Goal: Task Accomplishment & Management: Complete application form

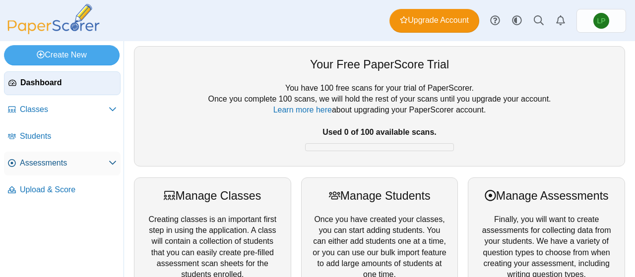
click at [67, 165] on span "Assessments" at bounding box center [64, 163] width 89 height 11
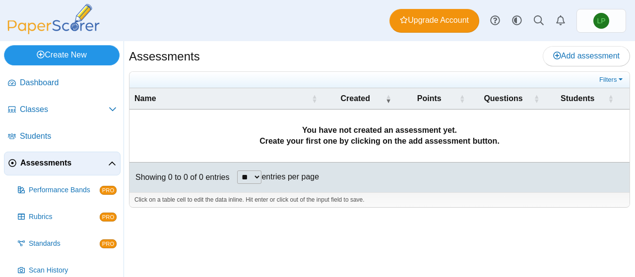
click at [63, 49] on link "Create New" at bounding box center [62, 55] width 116 height 20
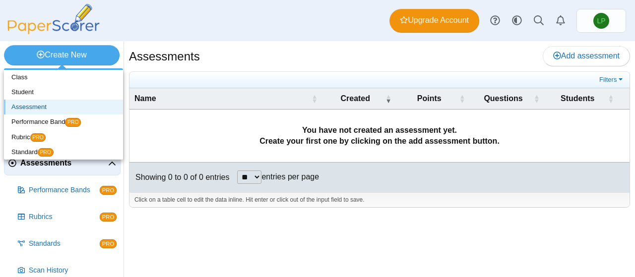
click at [62, 109] on link "Assessment" at bounding box center [63, 107] width 119 height 15
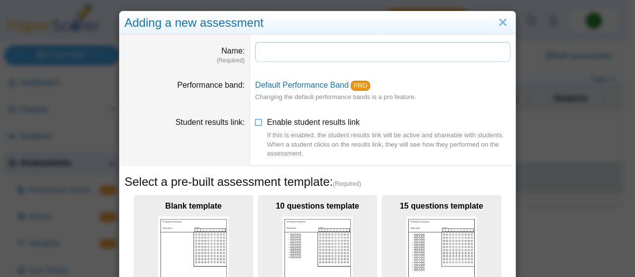
click at [369, 54] on input "Name" at bounding box center [383, 52] width 256 height 20
type input "*"
type input "**********"
click at [258, 123] on icon at bounding box center [259, 120] width 8 height 7
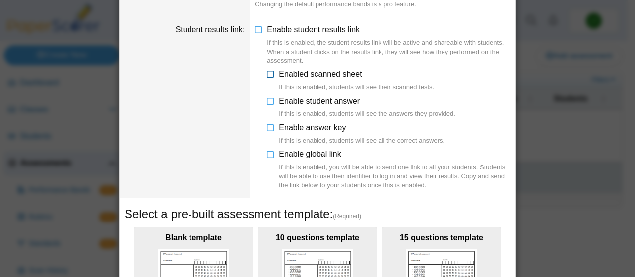
scroll to position [94, 0]
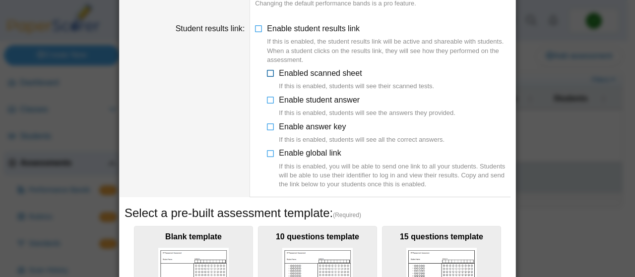
click at [268, 75] on icon at bounding box center [271, 71] width 8 height 7
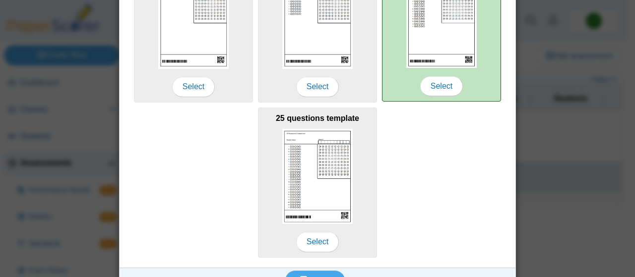
scroll to position [372, 0]
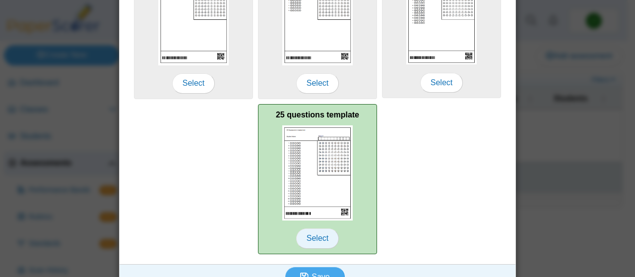
click at [313, 241] on span "Select" at bounding box center [317, 239] width 43 height 20
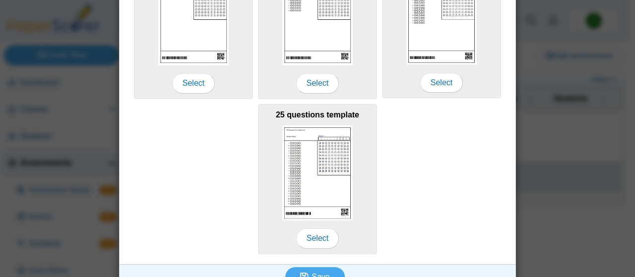
scroll to position [387, 0]
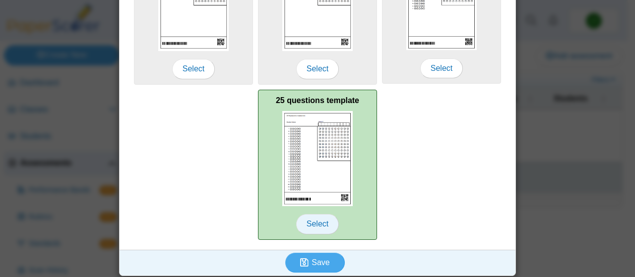
click at [314, 220] on span "Select" at bounding box center [317, 224] width 43 height 20
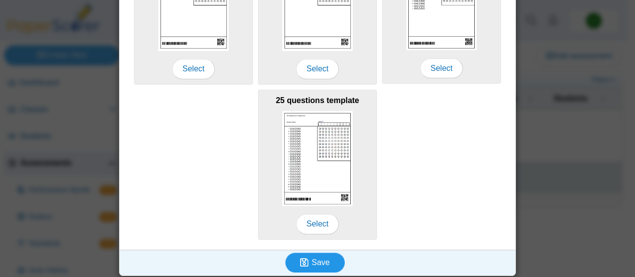
click at [318, 259] on span "Save" at bounding box center [321, 263] width 18 height 8
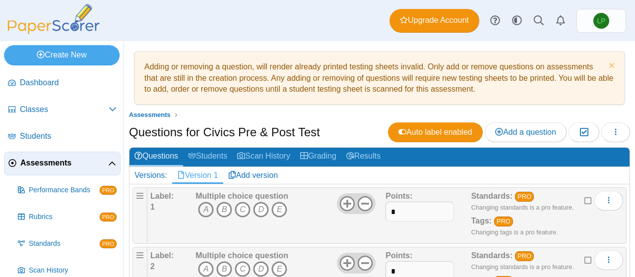
click at [200, 211] on icon "A" at bounding box center [206, 210] width 16 height 16
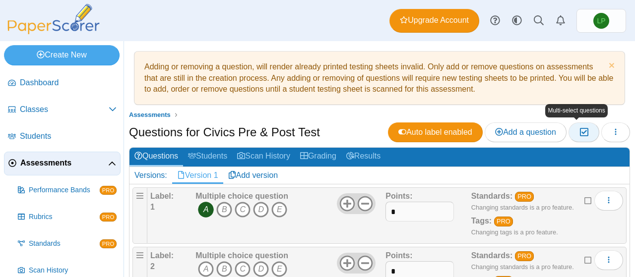
click at [579, 133] on icon "button" at bounding box center [583, 132] width 9 height 8
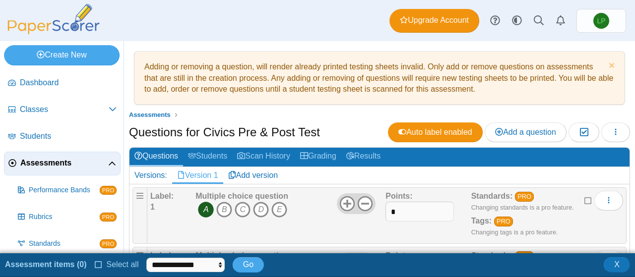
click at [612, 128] on span "button" at bounding box center [616, 132] width 8 height 8
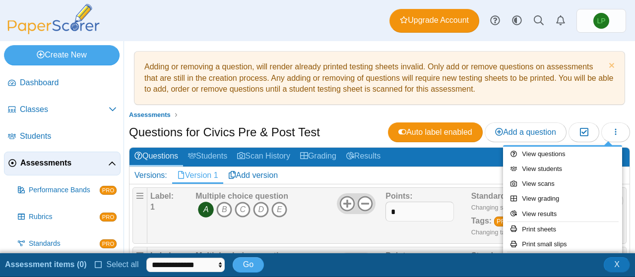
click at [346, 119] on ul "Assessments" at bounding box center [379, 115] width 501 height 10
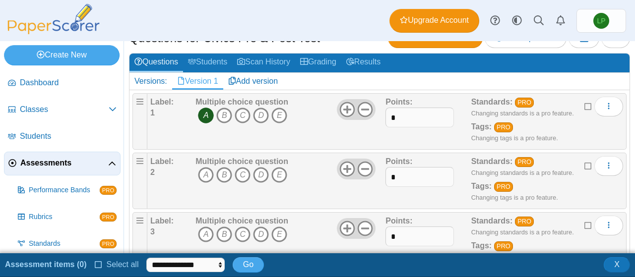
scroll to position [95, 0]
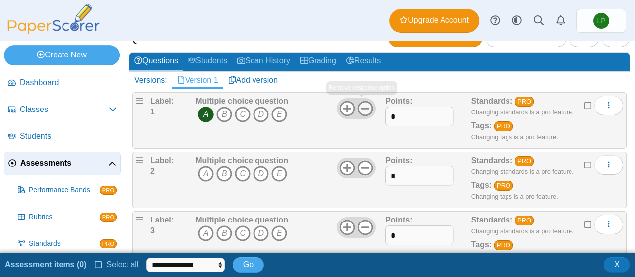
click at [364, 105] on icon at bounding box center [365, 109] width 16 height 16
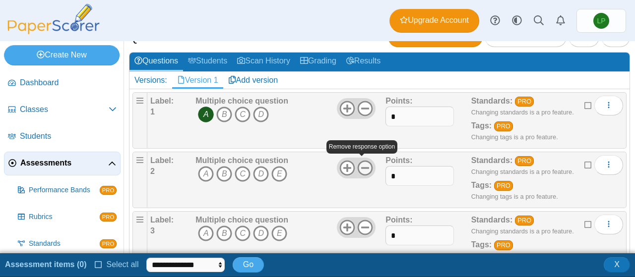
click at [366, 165] on icon at bounding box center [365, 168] width 16 height 16
click at [226, 175] on icon "B" at bounding box center [224, 174] width 16 height 16
click at [360, 224] on use at bounding box center [365, 227] width 15 height 15
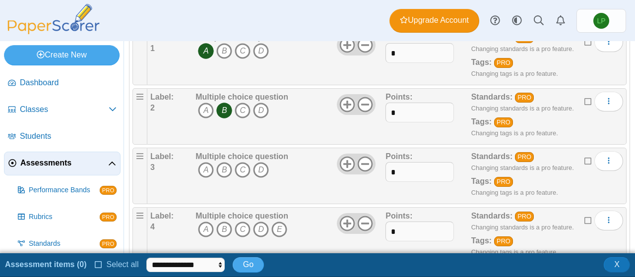
scroll to position [159, 0]
click at [236, 171] on icon "C" at bounding box center [243, 170] width 16 height 16
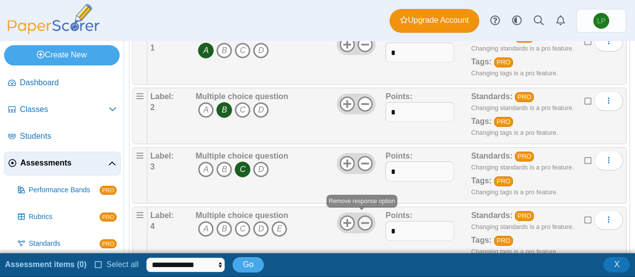
click at [360, 221] on use at bounding box center [365, 223] width 15 height 15
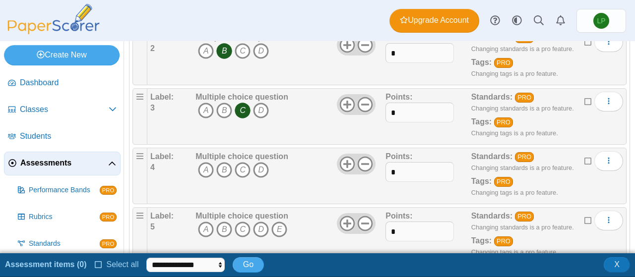
scroll to position [219, 0]
click at [236, 171] on icon "C" at bounding box center [243, 170] width 16 height 16
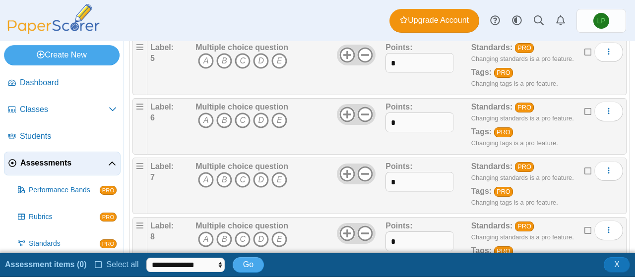
scroll to position [388, 0]
click at [201, 53] on icon "A" at bounding box center [206, 61] width 16 height 16
click at [365, 53] on icon at bounding box center [365, 55] width 16 height 16
click at [361, 115] on icon at bounding box center [365, 114] width 16 height 16
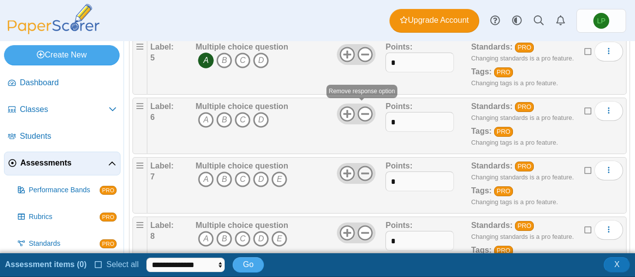
click at [364, 168] on icon at bounding box center [365, 174] width 16 height 16
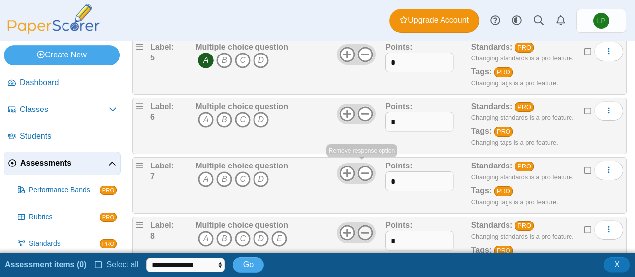
click at [361, 227] on icon at bounding box center [365, 233] width 16 height 16
click at [206, 118] on icon "A" at bounding box center [206, 120] width 16 height 16
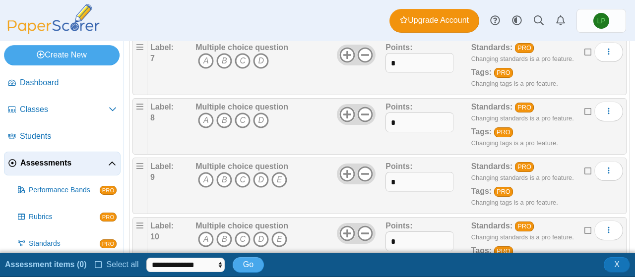
scroll to position [507, 0]
click at [203, 55] on icon "A" at bounding box center [206, 61] width 16 height 16
click at [219, 119] on icon "B" at bounding box center [224, 120] width 16 height 16
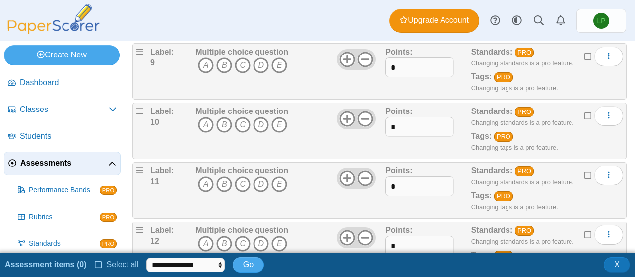
scroll to position [624, 0]
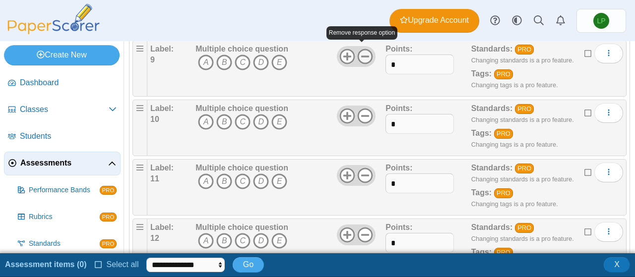
click at [362, 49] on icon at bounding box center [365, 57] width 16 height 16
click at [363, 116] on icon at bounding box center [365, 116] width 16 height 16
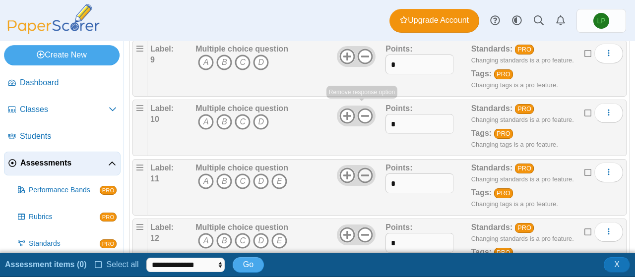
click at [363, 168] on icon at bounding box center [365, 176] width 16 height 16
click at [363, 227] on icon at bounding box center [365, 235] width 16 height 16
click at [180, 77] on div "Label: 9" at bounding box center [171, 69] width 43 height 50
click at [263, 60] on icon "D" at bounding box center [261, 63] width 16 height 16
click at [221, 116] on icon "B" at bounding box center [224, 122] width 16 height 16
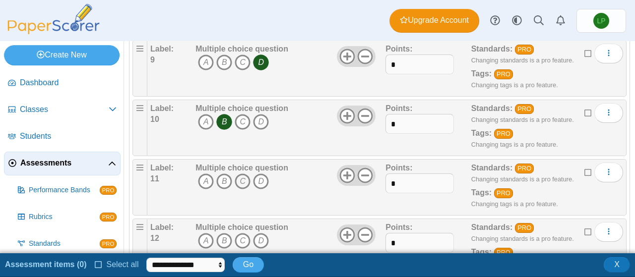
click at [236, 176] on icon "C" at bounding box center [243, 182] width 16 height 16
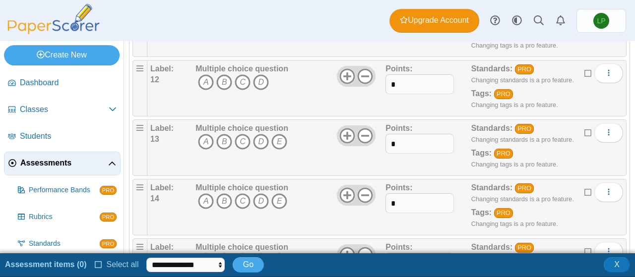
scroll to position [784, 0]
click at [235, 77] on icon "C" at bounding box center [243, 81] width 16 height 16
click at [363, 129] on use at bounding box center [365, 135] width 15 height 15
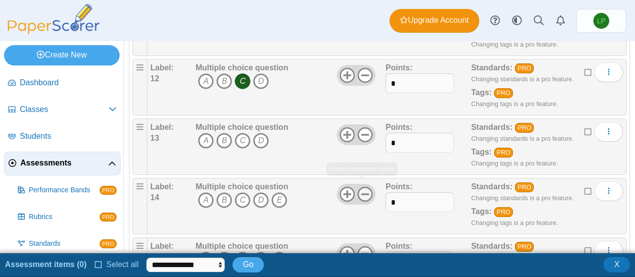
click at [363, 187] on icon at bounding box center [365, 195] width 16 height 16
click at [361, 246] on icon at bounding box center [365, 254] width 16 height 16
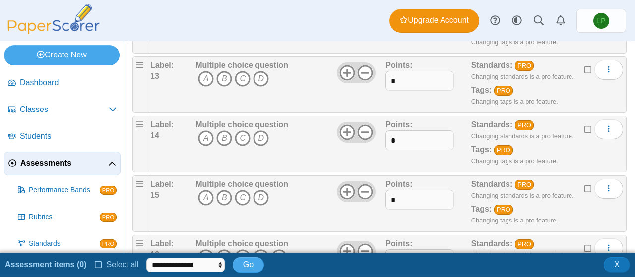
scroll to position [846, 0]
click at [221, 75] on icon "B" at bounding box center [224, 78] width 16 height 16
click at [237, 131] on icon "C" at bounding box center [243, 138] width 16 height 16
click at [206, 190] on icon "A" at bounding box center [206, 198] width 16 height 16
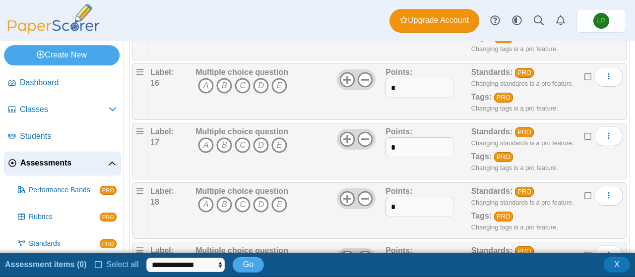
scroll to position [1018, 0]
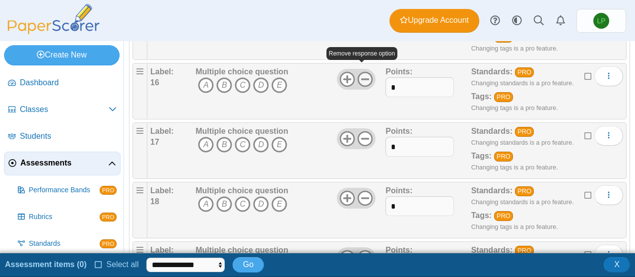
click at [364, 75] on icon at bounding box center [365, 79] width 16 height 16
click at [359, 132] on use at bounding box center [365, 138] width 15 height 15
click at [362, 200] on div at bounding box center [356, 198] width 39 height 21
click at [363, 191] on use at bounding box center [365, 198] width 15 height 15
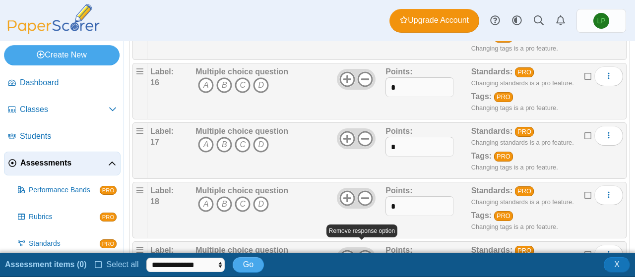
click at [366, 250] on icon at bounding box center [365, 258] width 16 height 16
click at [222, 105] on div "Multiple choice question A B C D" at bounding box center [242, 91] width 93 height 50
click at [260, 80] on icon "D" at bounding box center [261, 85] width 16 height 16
click at [223, 137] on icon "B" at bounding box center [224, 145] width 16 height 16
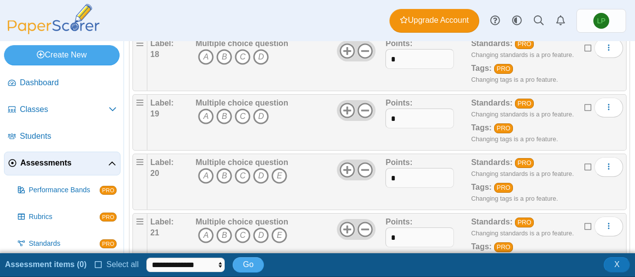
scroll to position [1158, 0]
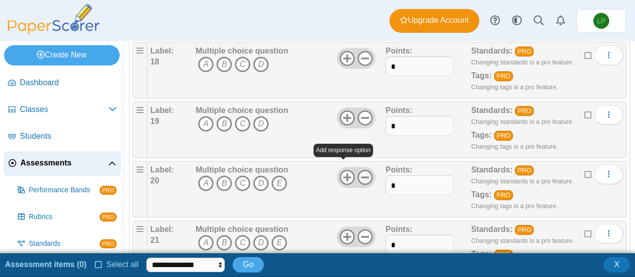
click at [361, 170] on use at bounding box center [365, 177] width 15 height 15
click at [363, 230] on use at bounding box center [365, 237] width 15 height 15
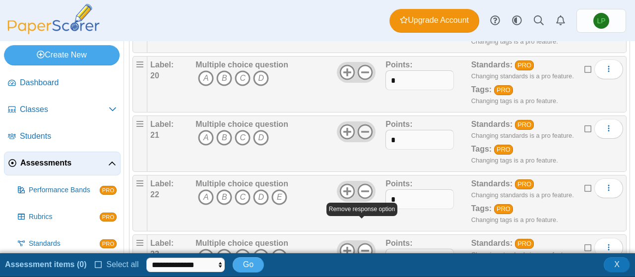
scroll to position [1263, 0]
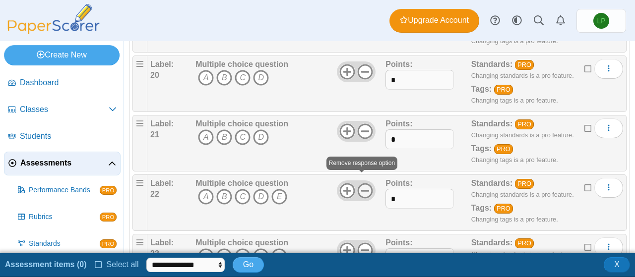
click at [358, 183] on icon at bounding box center [365, 191] width 16 height 16
click at [362, 243] on icon at bounding box center [365, 251] width 16 height 16
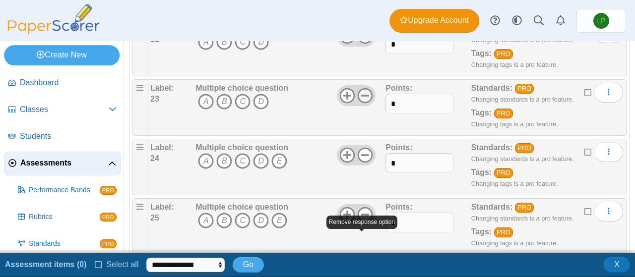
scroll to position [1428, 0]
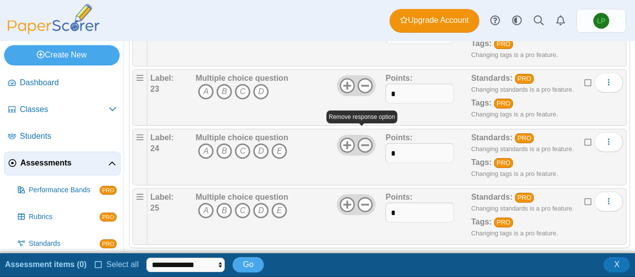
click at [359, 138] on use at bounding box center [365, 145] width 15 height 15
click at [364, 197] on use at bounding box center [365, 204] width 15 height 15
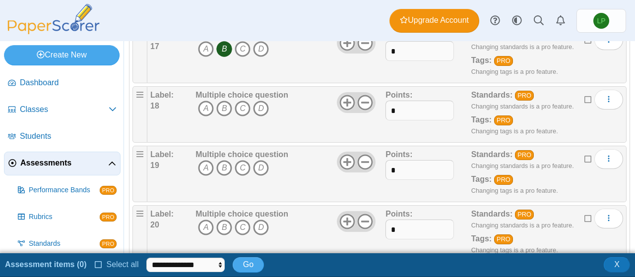
scroll to position [1084, 0]
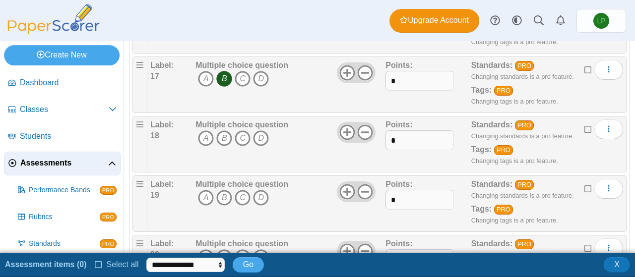
click at [193, 160] on div "Multiple choice question A B C D" at bounding box center [289, 145] width 193 height 50
click at [239, 136] on icon "C" at bounding box center [243, 139] width 16 height 16
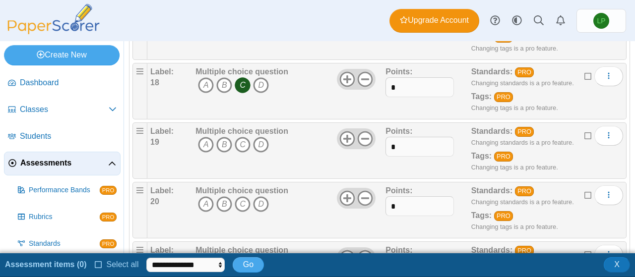
scroll to position [1137, 0]
click at [223, 137] on icon "B" at bounding box center [224, 144] width 16 height 16
click at [223, 196] on icon "B" at bounding box center [224, 204] width 16 height 16
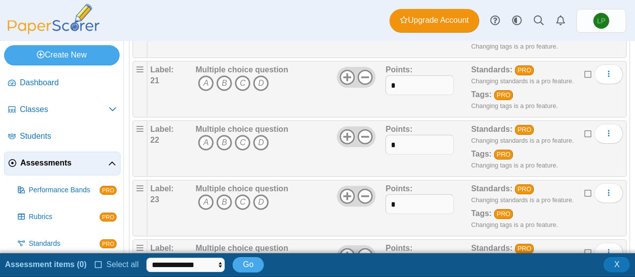
scroll to position [1345, 0]
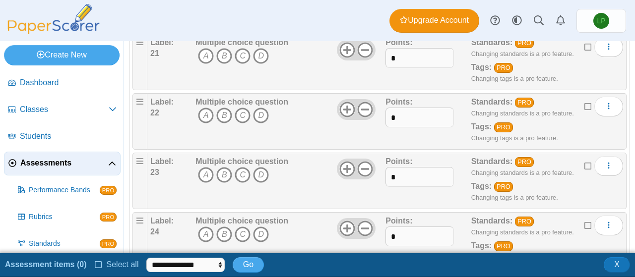
click at [198, 132] on div "Multiple choice question A B C D" at bounding box center [242, 122] width 93 height 50
click at [258, 49] on icon "D" at bounding box center [261, 56] width 16 height 16
click at [235, 111] on icon "C" at bounding box center [243, 116] width 16 height 16
